Goal: Communication & Community: Answer question/provide support

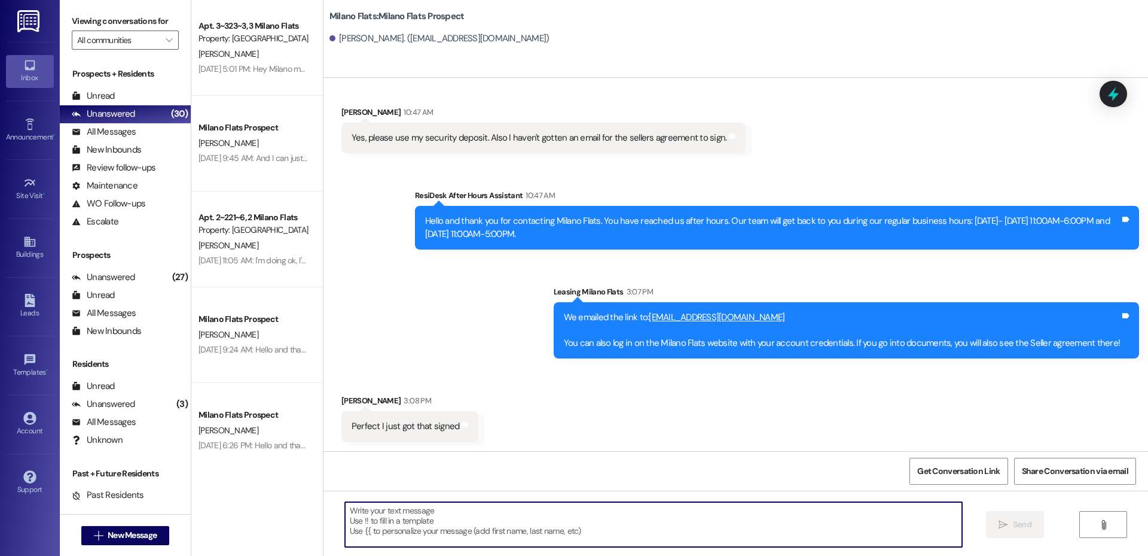
scroll to position [551, 0]
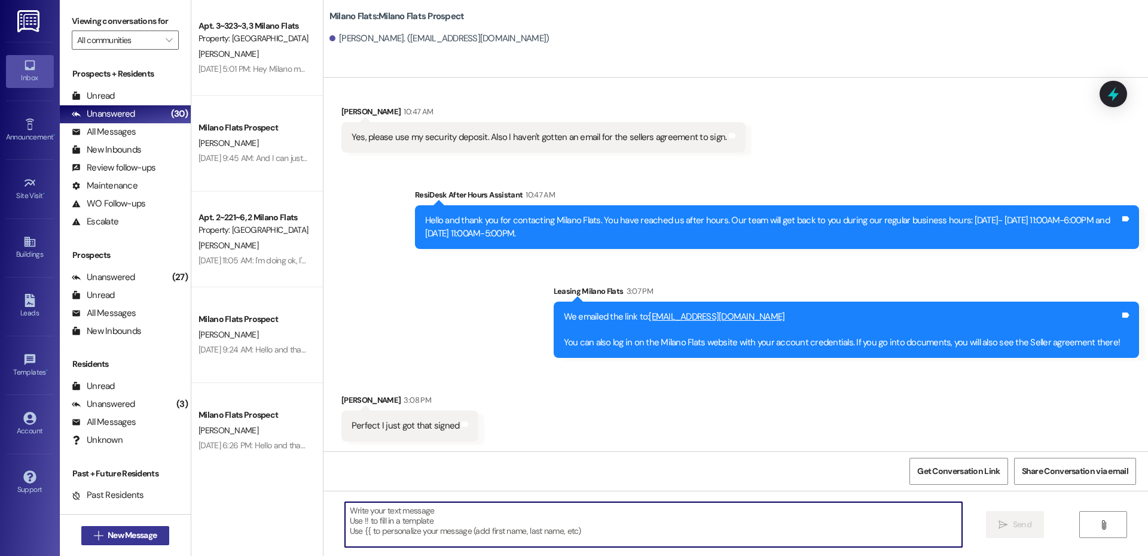
click at [126, 533] on span "New Message" at bounding box center [132, 535] width 49 height 13
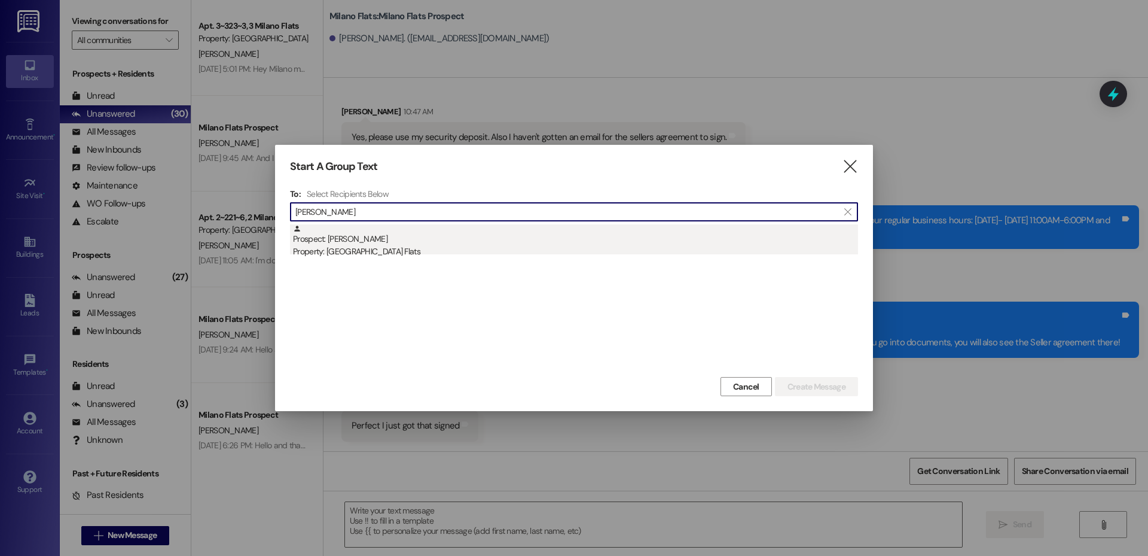
type input "[PERSON_NAME]"
click at [385, 249] on div "Property: [GEOGRAPHIC_DATA] Flats" at bounding box center [575, 251] width 565 height 13
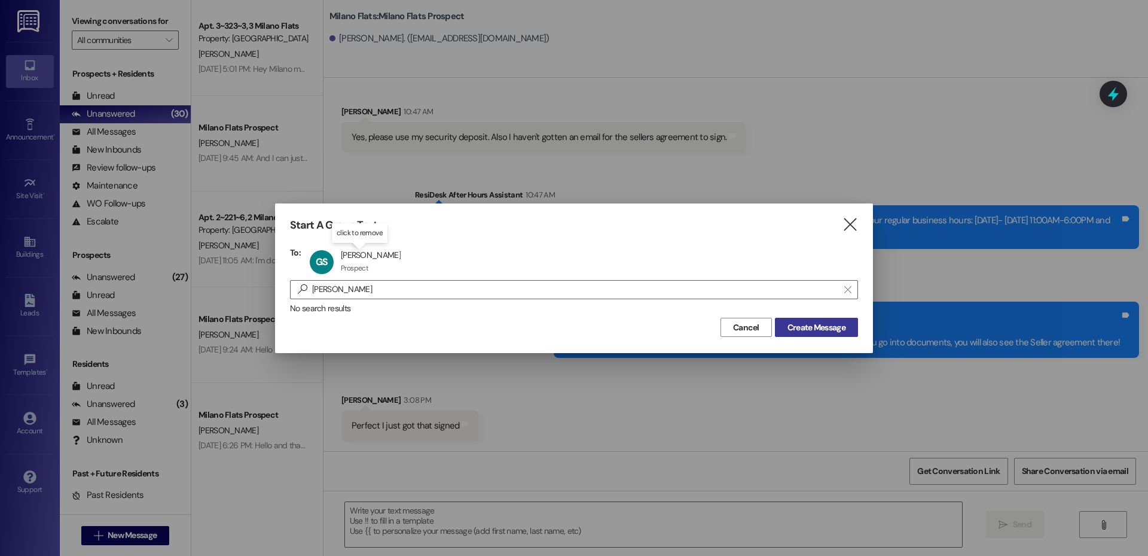
click at [815, 333] on span "Create Message" at bounding box center [817, 327] width 58 height 13
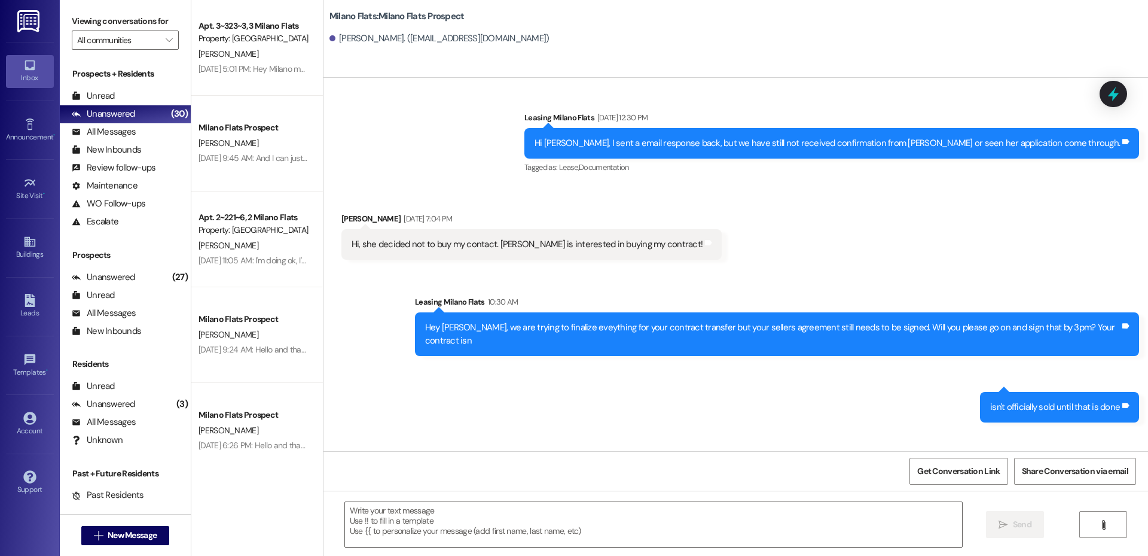
scroll to position [2808, 0]
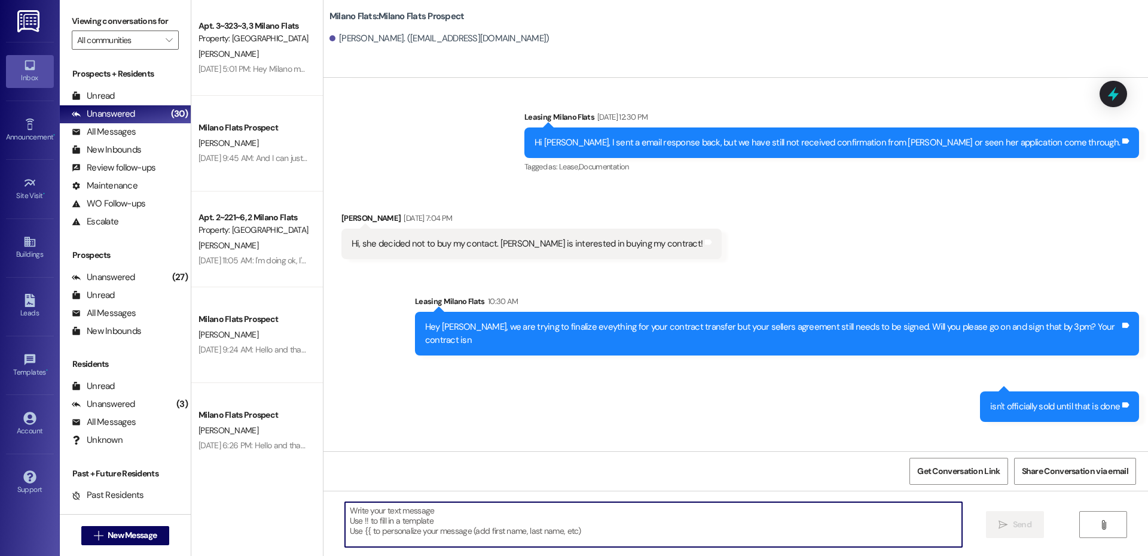
click at [404, 527] on textarea at bounding box center [653, 524] width 617 height 45
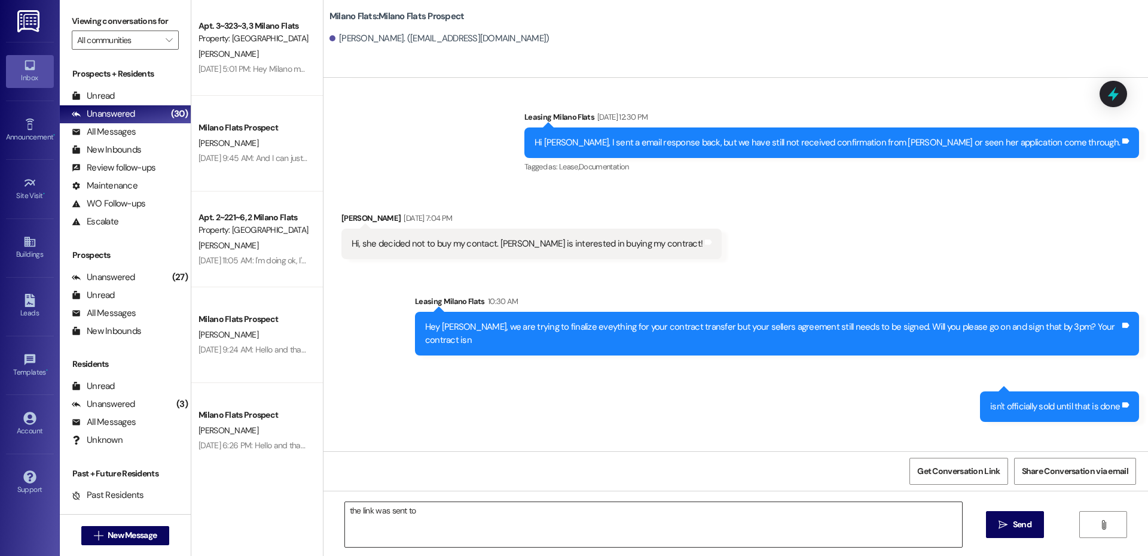
click at [466, 511] on textarea "the link was sent to" at bounding box center [653, 524] width 617 height 45
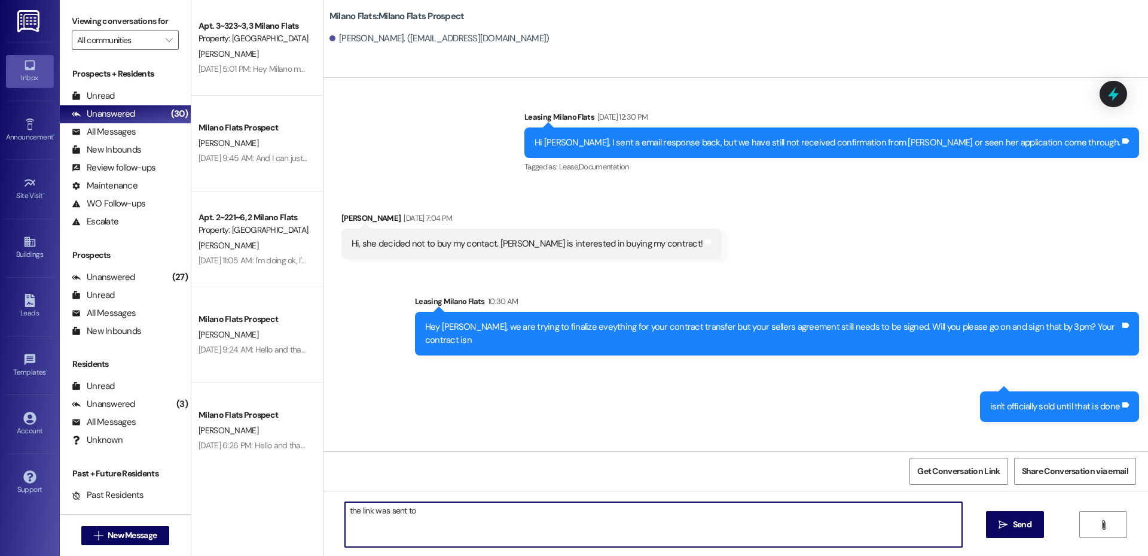
paste textarea "[EMAIL_ADDRESS][DOMAIN_NAME]"
type textarea "the link was sent to [EMAIL_ADDRESS][DOMAIN_NAME] I just resent it :)"
click at [997, 526] on span " Send" at bounding box center [1015, 524] width 38 height 13
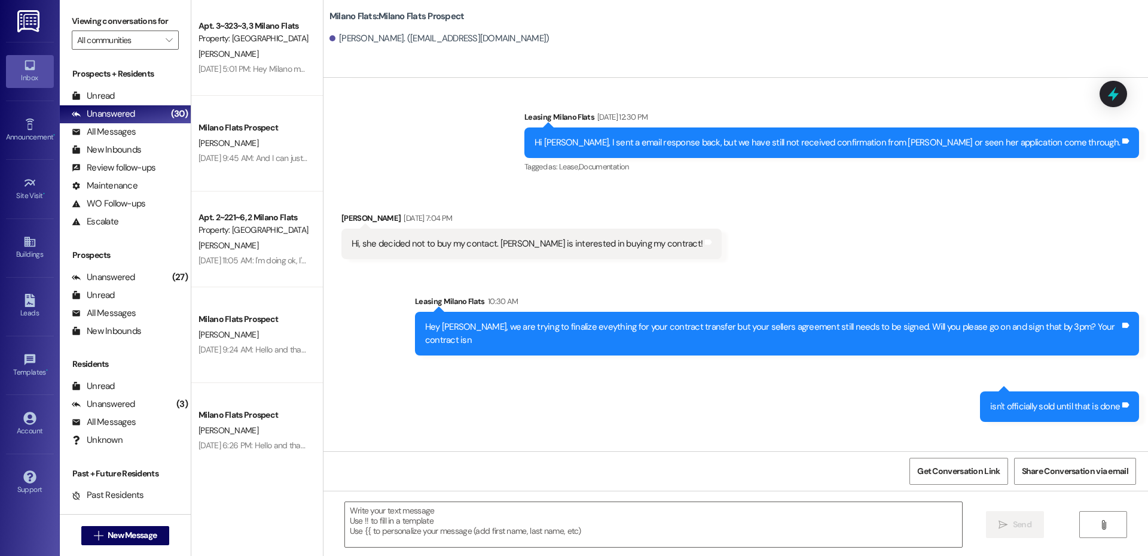
scroll to position [2807, 0]
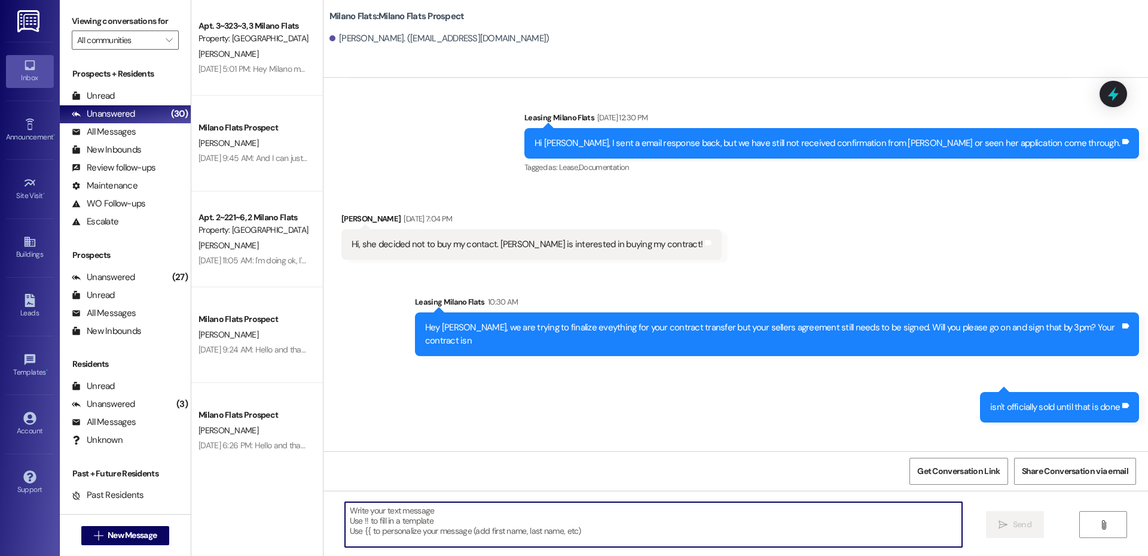
click at [405, 530] on textarea at bounding box center [653, 524] width 617 height 45
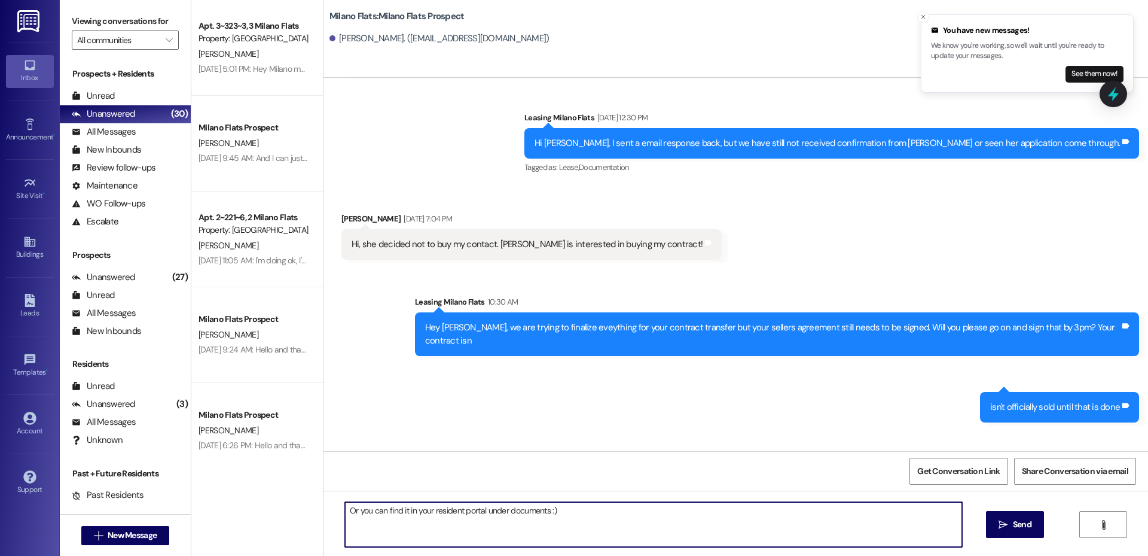
type textarea "Or you can find it in your resident portal under documents :)"
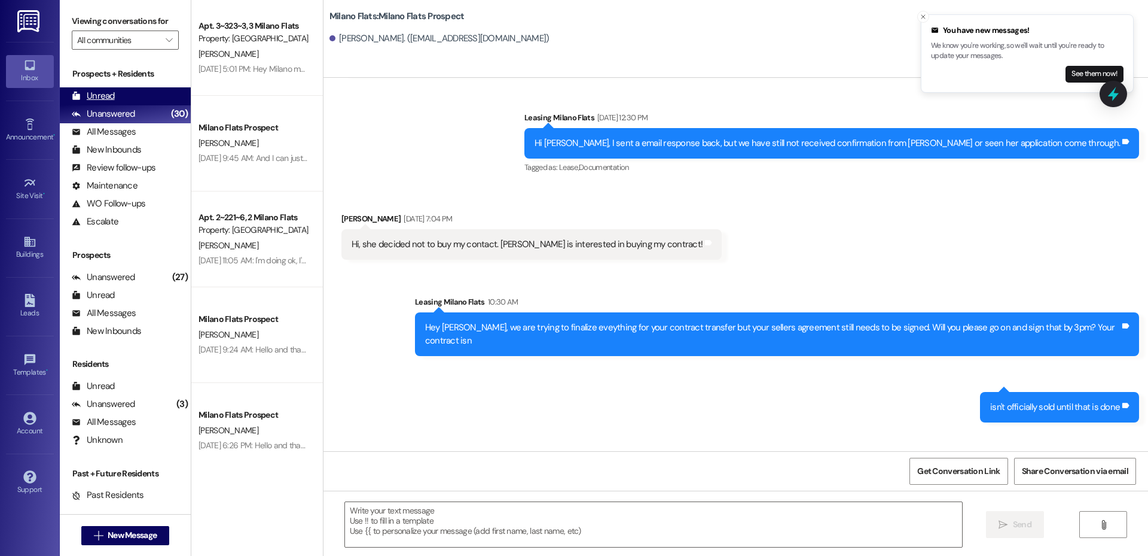
click at [128, 87] on div "Unread (0)" at bounding box center [125, 96] width 131 height 18
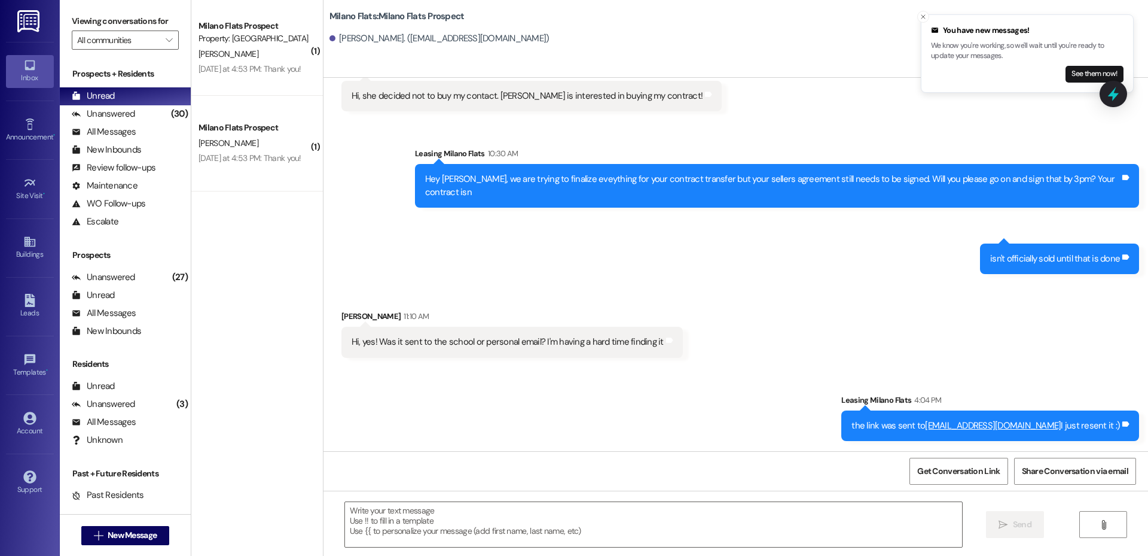
scroll to position [2957, 0]
